Goal: Task Accomplishment & Management: Use online tool/utility

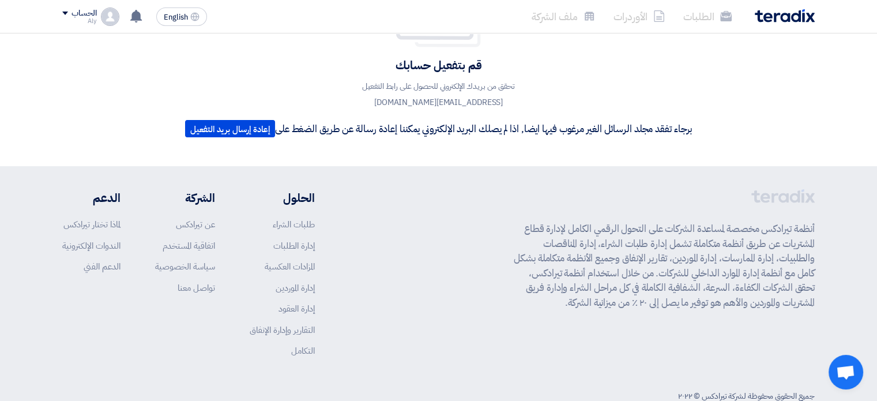
scroll to position [83, 0]
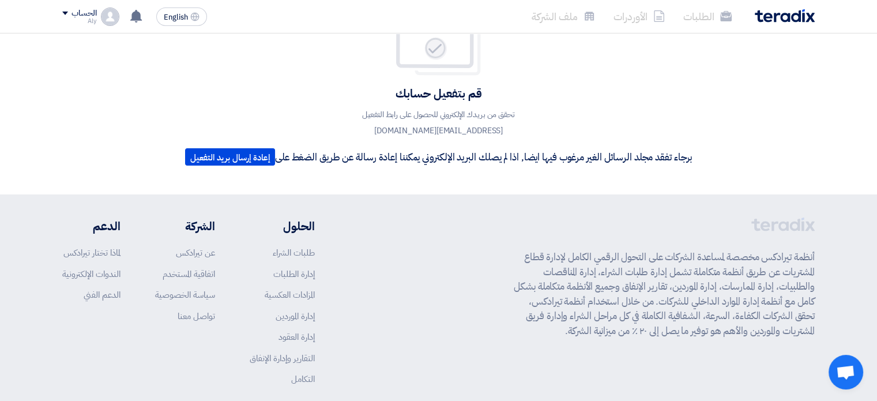
click at [66, 13] on span at bounding box center [65, 13] width 6 height 3
click at [155, 68] on li "الأوردرات" at bounding box center [123, 67] width 120 height 23
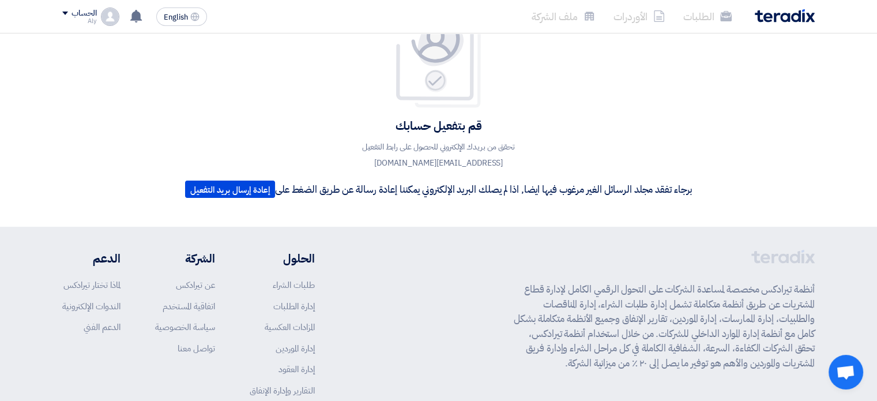
scroll to position [0, 0]
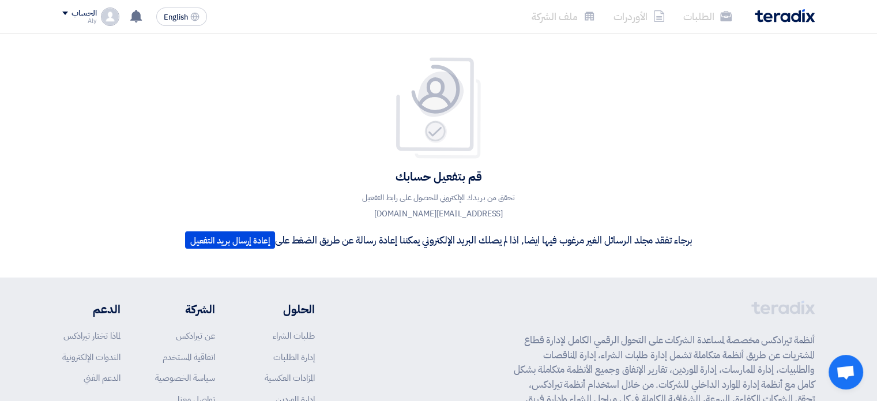
click at [63, 12] on span at bounding box center [65, 13] width 6 height 3
click at [793, 18] on img at bounding box center [785, 15] width 60 height 13
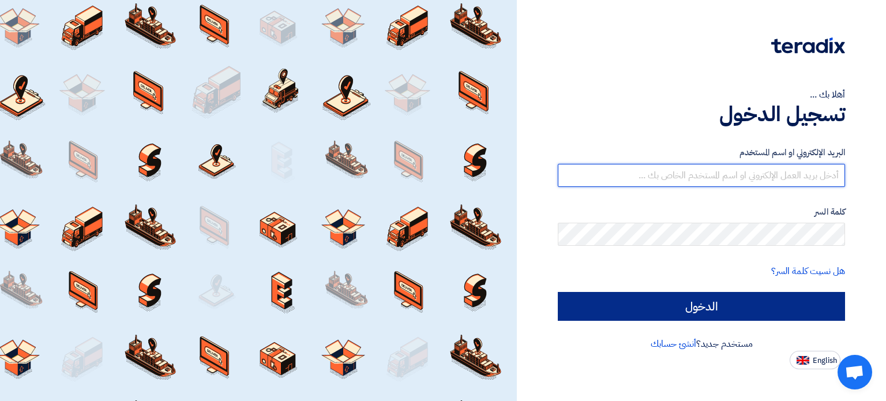
type input "[EMAIL_ADDRESS][DOMAIN_NAME]"
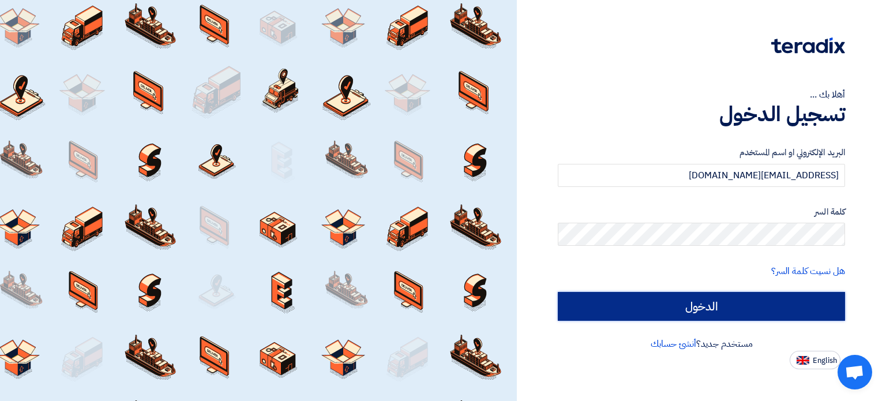
click at [754, 306] on input "الدخول" at bounding box center [701, 306] width 287 height 29
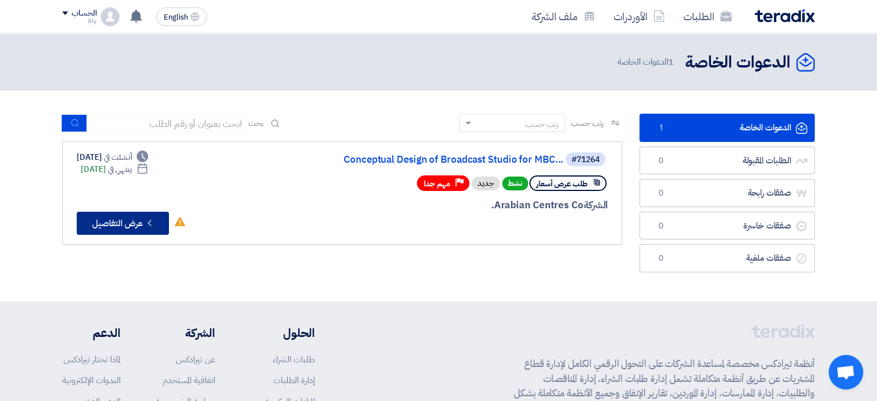
click at [120, 221] on button "Check details عرض التفاصيل" at bounding box center [123, 223] width 92 height 23
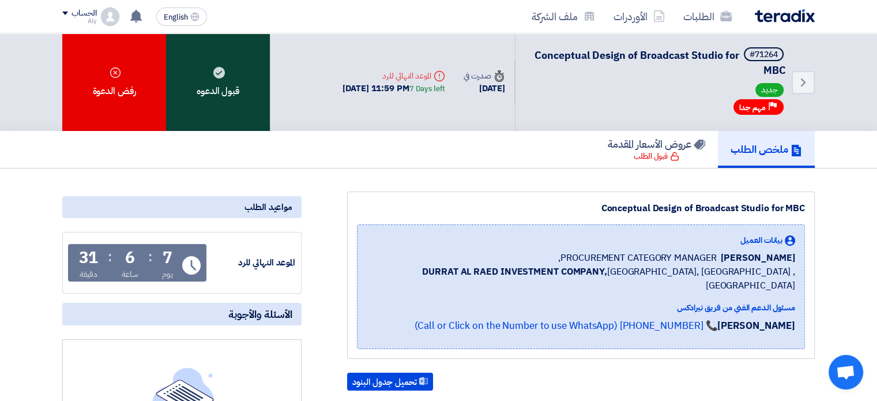
click at [242, 96] on div "قبول الدعوه" at bounding box center [218, 81] width 104 height 97
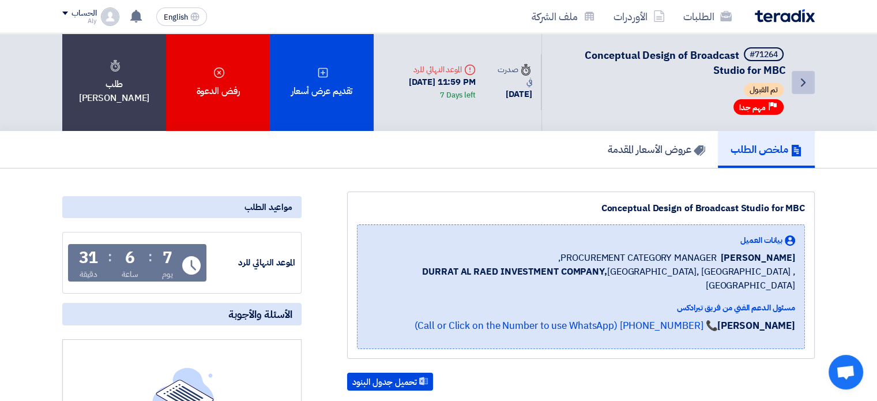
click at [808, 80] on icon "Back" at bounding box center [803, 83] width 14 height 14
